Goal: Task Accomplishment & Management: Manage account settings

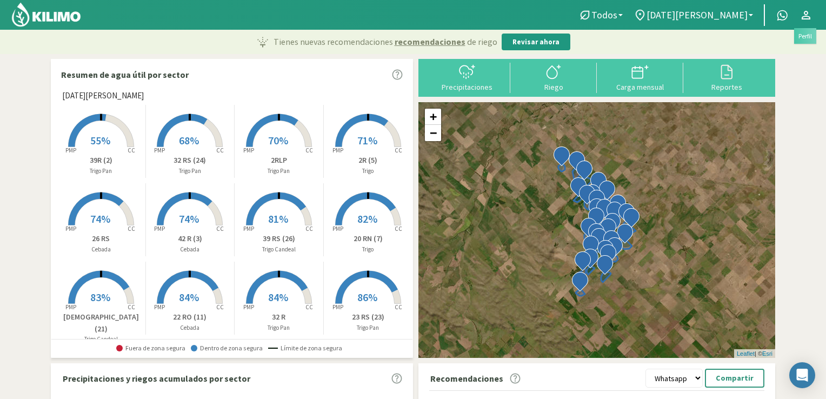
click at [807, 11] on icon at bounding box center [806, 15] width 9 height 9
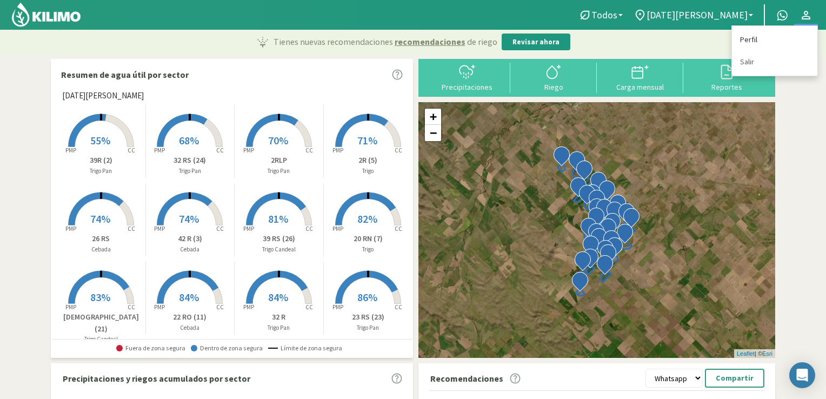
click at [750, 39] on link "Perfil" at bounding box center [774, 40] width 85 height 22
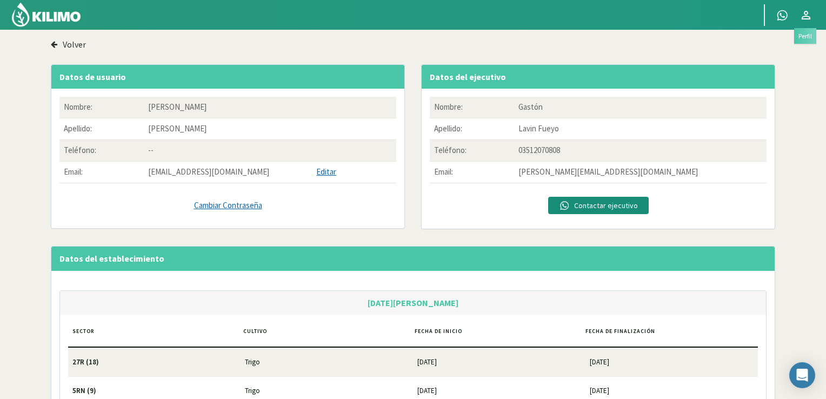
click at [806, 11] on icon at bounding box center [806, 15] width 13 height 13
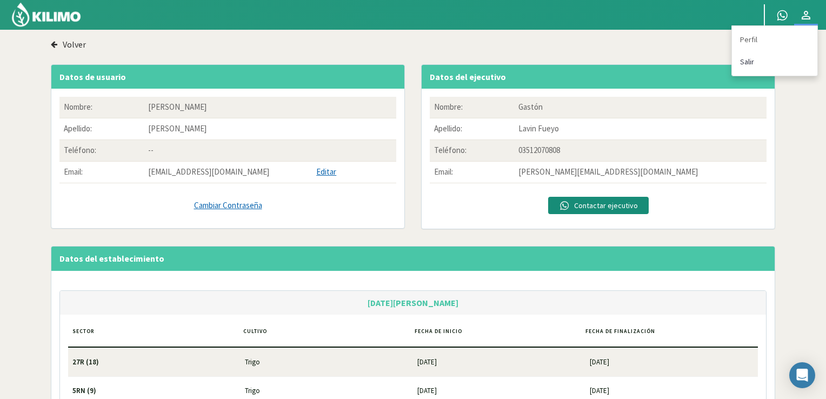
click at [738, 62] on link "Salir" at bounding box center [774, 62] width 85 height 22
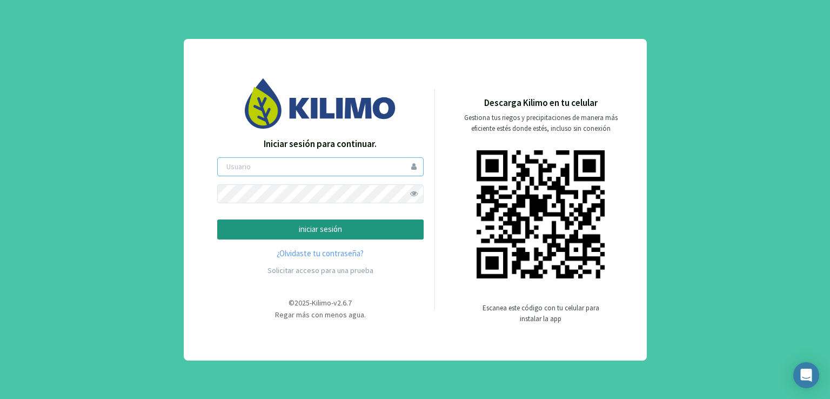
type input "sanmiguelcorpo"
click at [413, 194] on span at bounding box center [414, 193] width 19 height 19
click at [352, 228] on p "iniciar sesión" at bounding box center [321, 229] width 188 height 12
